Goal: Subscribe to service/newsletter

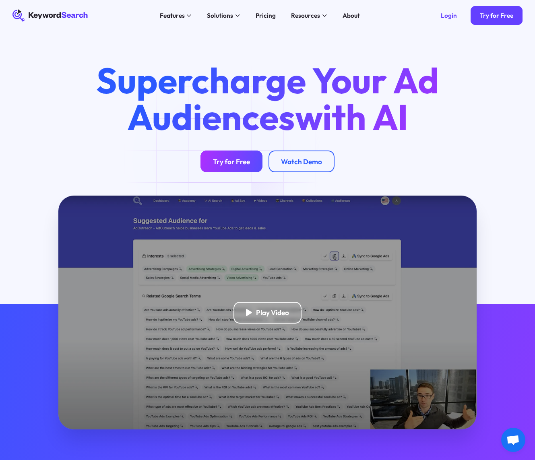
click at [224, 159] on div "Try for Free" at bounding box center [231, 161] width 37 height 9
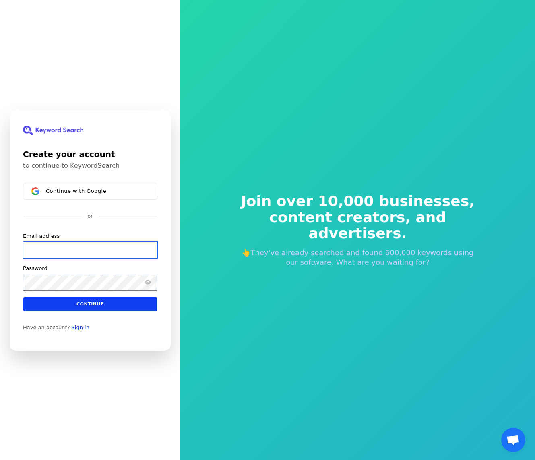
click at [76, 257] on input "Email address" at bounding box center [90, 249] width 134 height 17
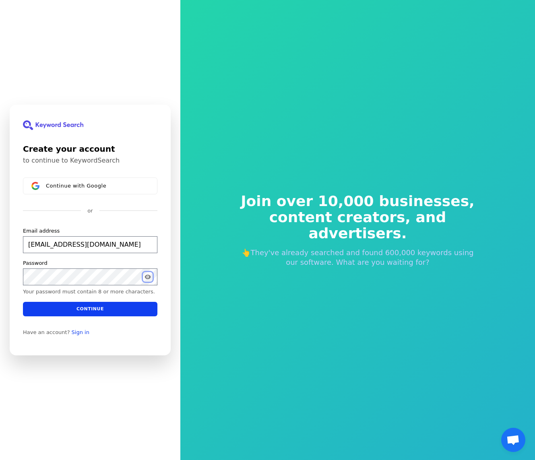
click at [146, 276] on icon "Show password" at bounding box center [147, 276] width 6 height 6
click at [23, 227] on button "submit" at bounding box center [23, 227] width 0 height 0
type input "[EMAIL_ADDRESS][DOMAIN_NAME]"
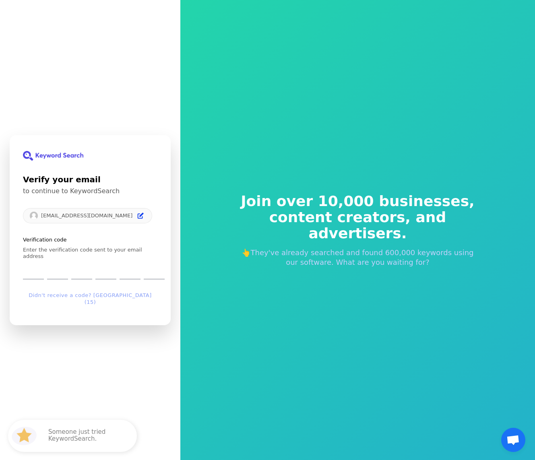
type input "2"
type input "9"
type input "6"
type input "2"
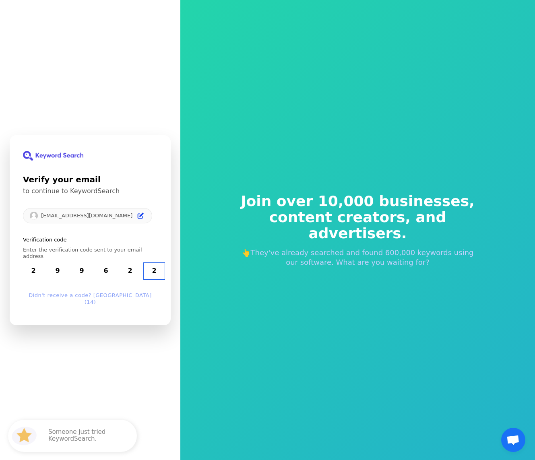
type input "2"
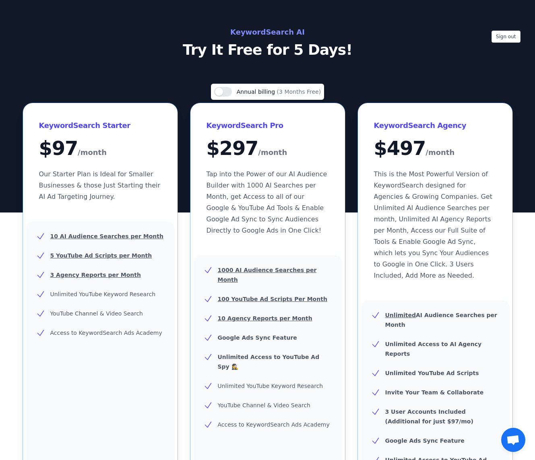
click at [153, 54] on p "Try It Free for 5 Days!" at bounding box center [267, 50] width 360 height 16
click at [148, 66] on div "Sign out KeywordSearch AI Try It Free for 5 Days!" at bounding box center [267, 106] width 535 height 212
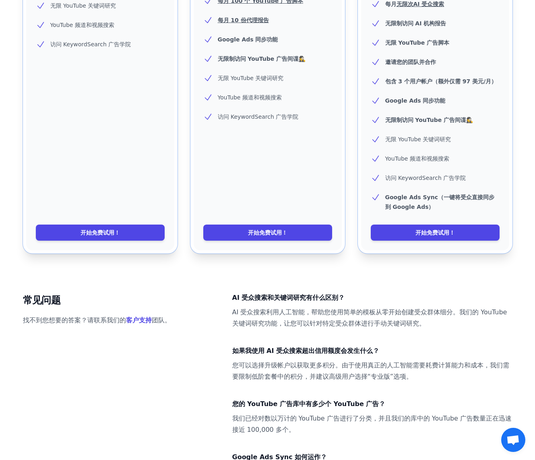
scroll to position [322, 0]
